Goal: Task Accomplishment & Management: Manage account settings

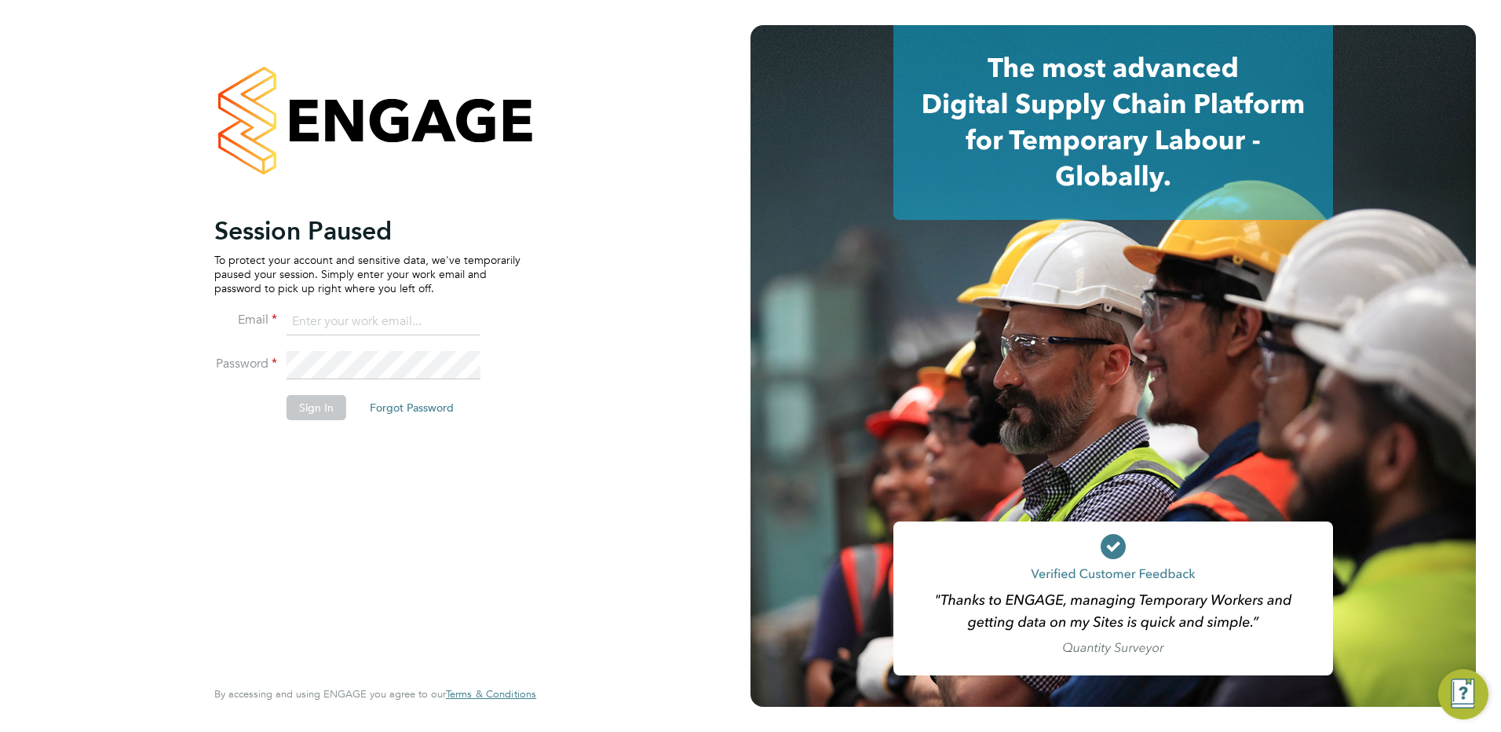
type input "[PERSON_NAME][EMAIL_ADDRESS][DOMAIN_NAME]"
click at [309, 400] on button "Sign In" at bounding box center [317, 407] width 60 height 25
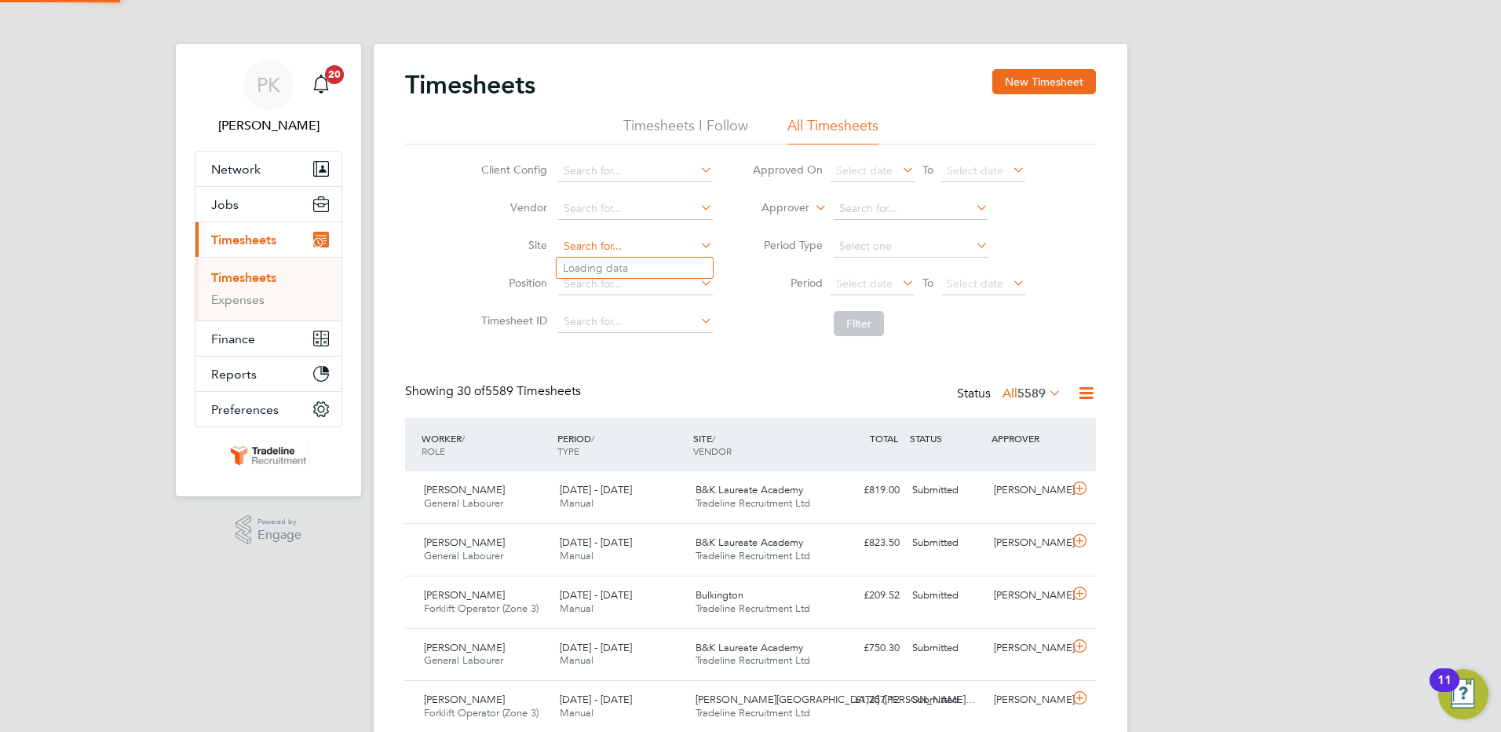
click at [632, 243] on input at bounding box center [635, 246] width 155 height 22
click at [217, 203] on span "Jobs" at bounding box center [224, 204] width 27 height 15
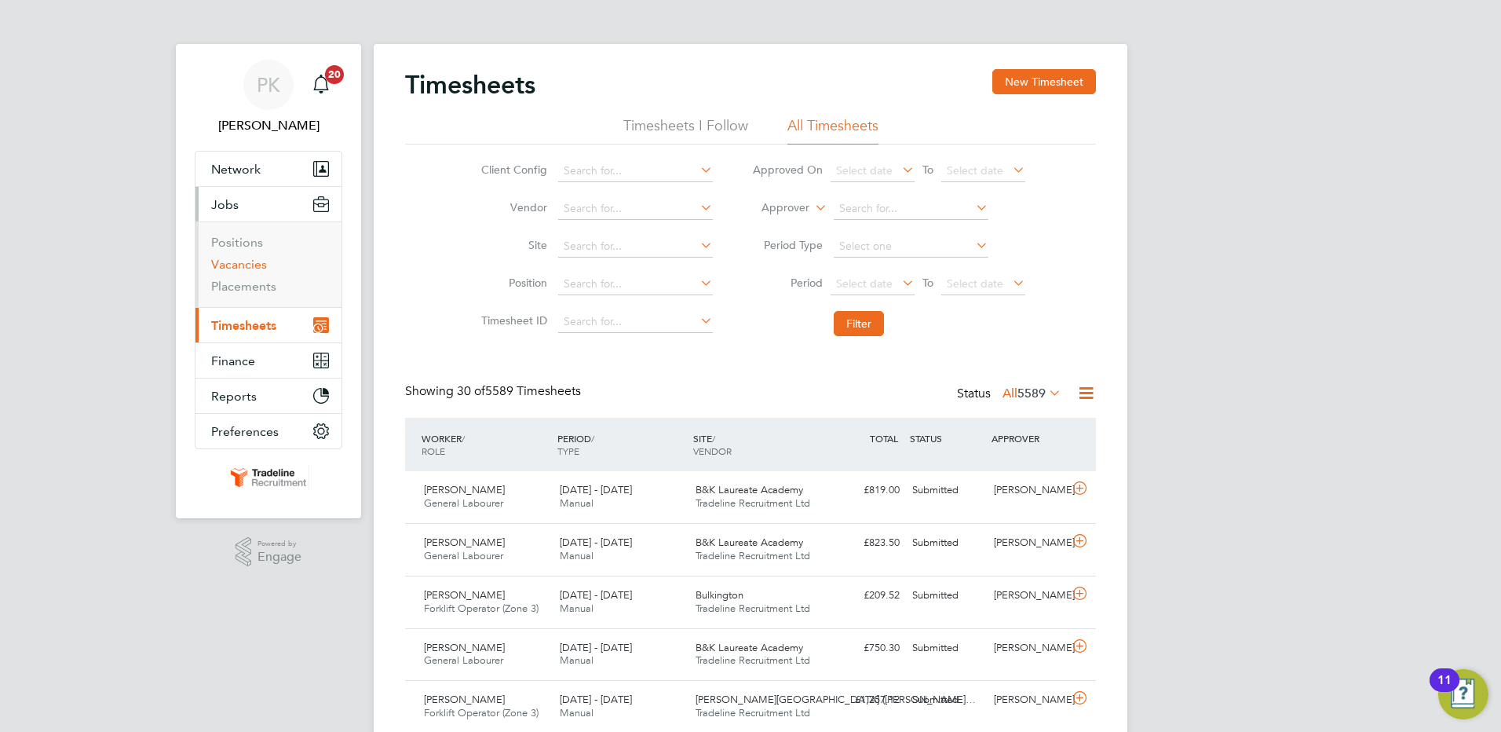
click at [254, 260] on link "Vacancies" at bounding box center [239, 264] width 56 height 15
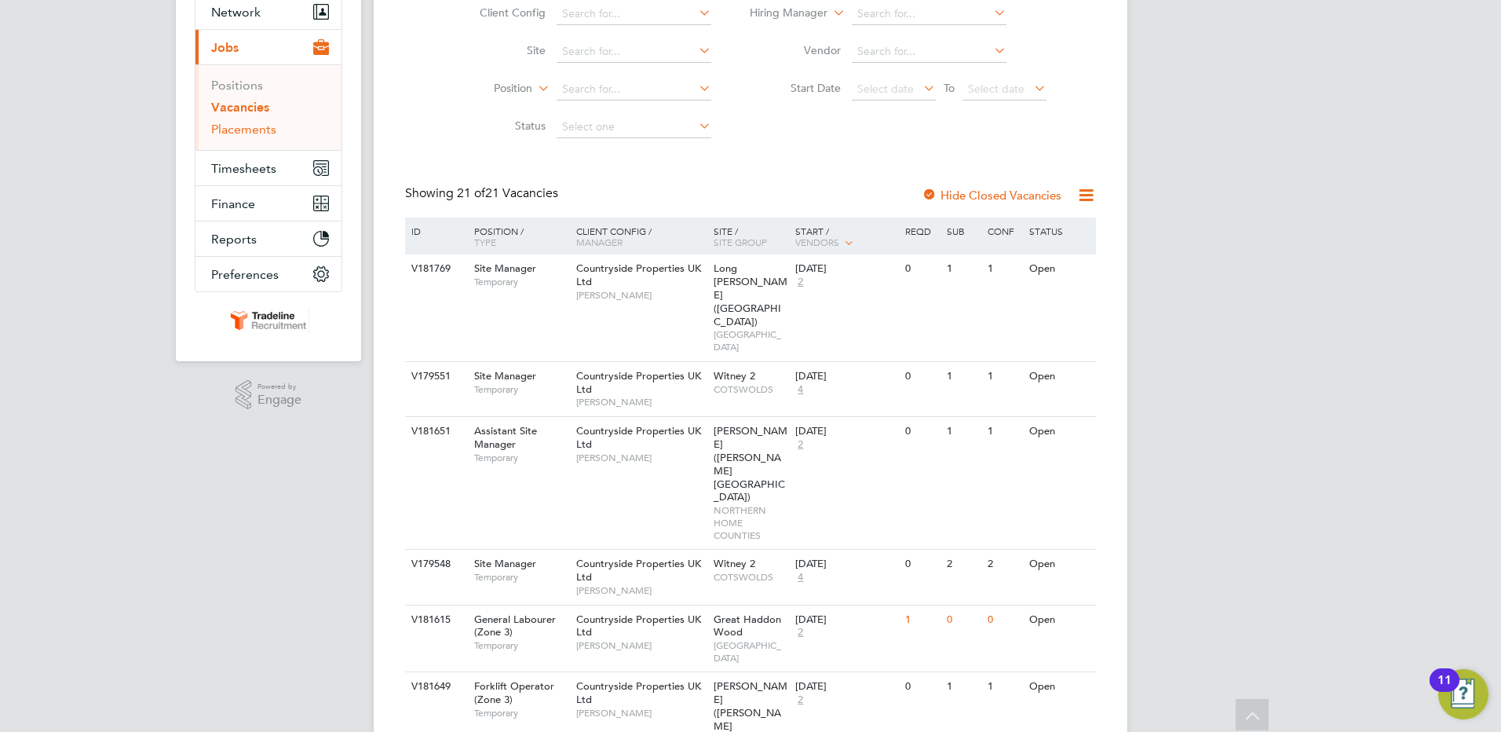
click at [225, 126] on link "Placements" at bounding box center [243, 129] width 65 height 15
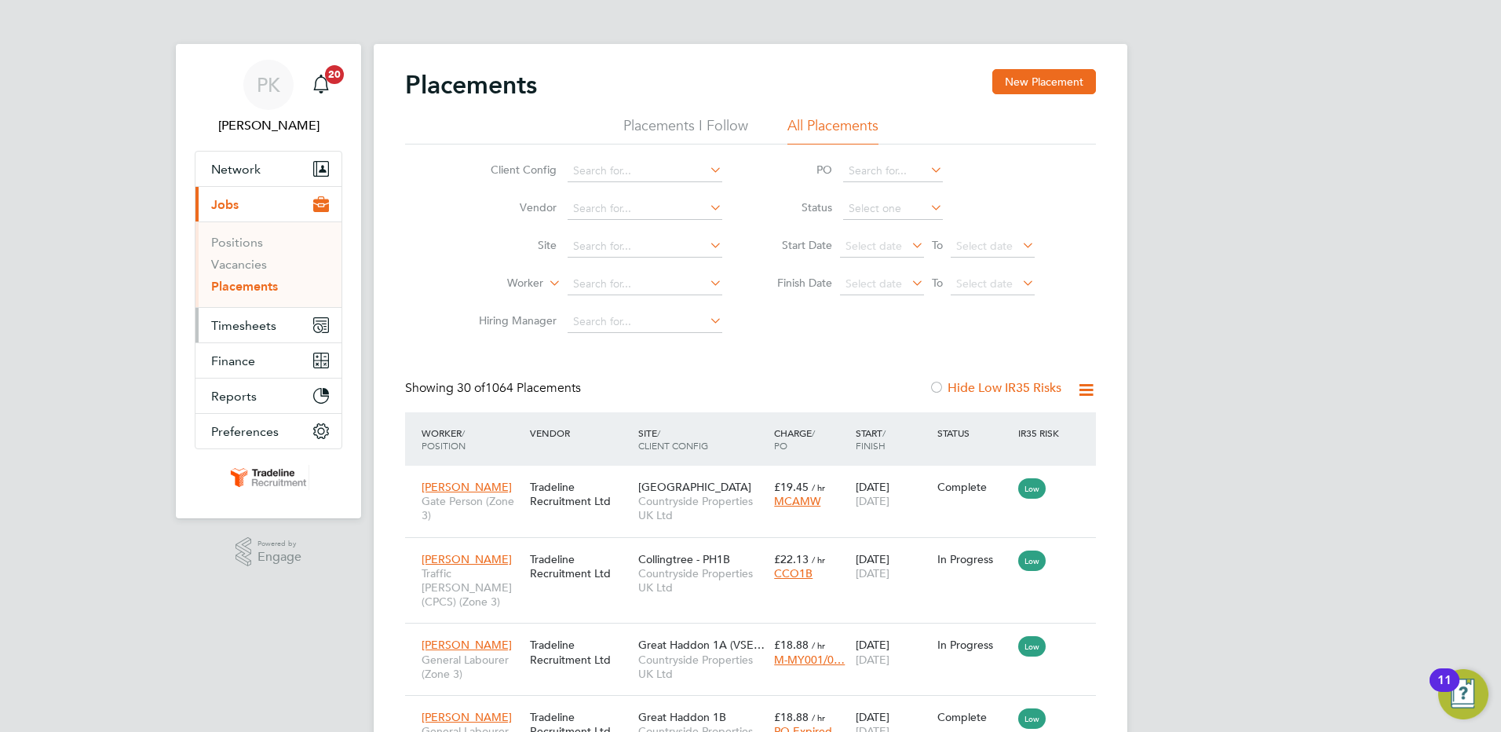
click at [268, 324] on span "Timesheets" at bounding box center [243, 325] width 65 height 15
